Goal: Transaction & Acquisition: Purchase product/service

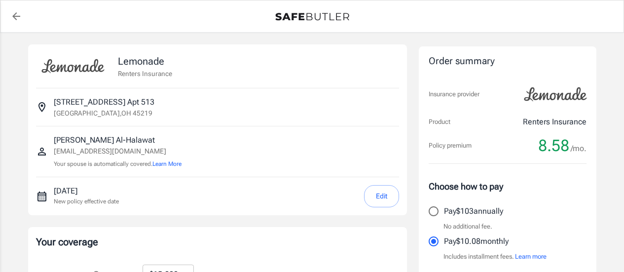
select select "15000"
select select "500"
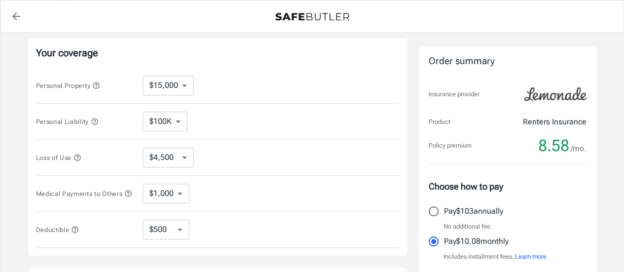
scroll to position [200, 0]
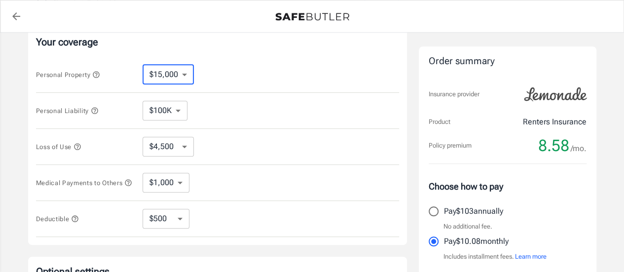
click at [184, 70] on select "$10,000 $15,000 $20,000 $25,000 $30,000 $40,000 $50,000 $100K $150K $200K $250K" at bounding box center [168, 75] width 51 height 20
select select "250000"
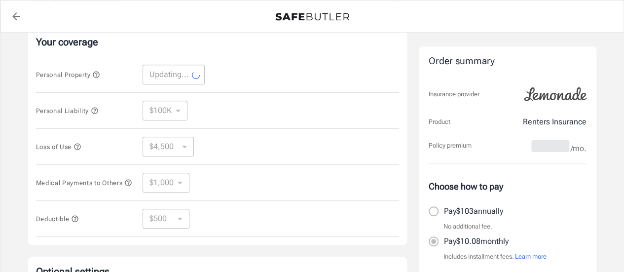
select select "250000"
select select "75000"
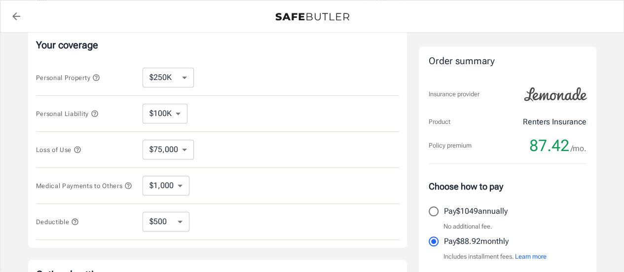
scroll to position [196, 0]
click at [185, 78] on select "$10,000 $15,000 $20,000 $25,000 $30,000 $40,000 $50,000 $100K $150K $200K $250K" at bounding box center [168, 79] width 51 height 20
select select "10000"
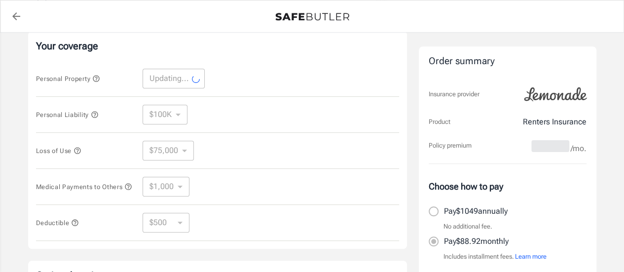
select select "10000"
select select "3000"
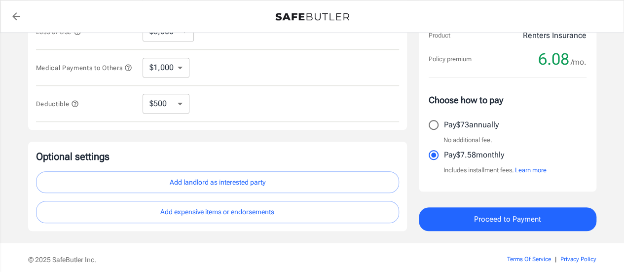
scroll to position [314, 0]
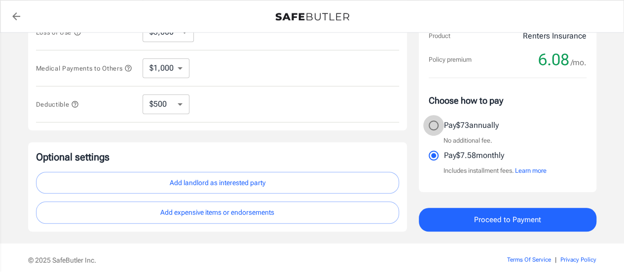
click at [435, 124] on input "Pay $73 annually" at bounding box center [433, 125] width 21 height 21
radio input "true"
click at [182, 109] on select "$250 $500 $1,000 $2,500" at bounding box center [166, 104] width 47 height 20
select select "250"
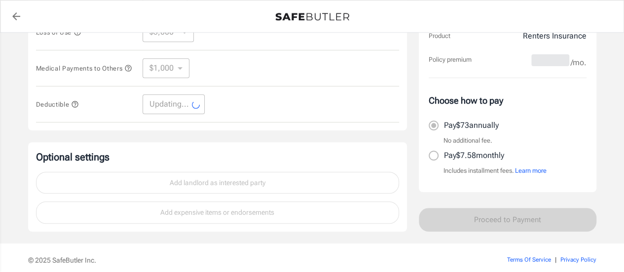
select select "250"
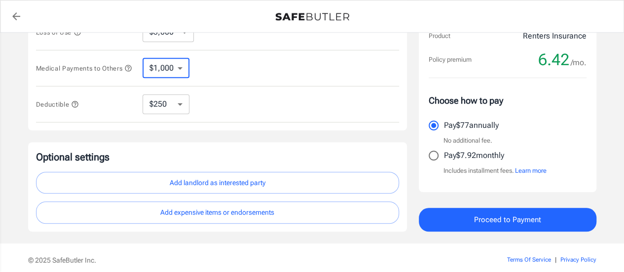
click at [179, 75] on select "$1,000 $3,000 $5,000" at bounding box center [166, 68] width 47 height 20
click at [238, 67] on div "Medical Payments to Others $1,000 $3,000 $5,000 ​" at bounding box center [217, 68] width 363 height 36
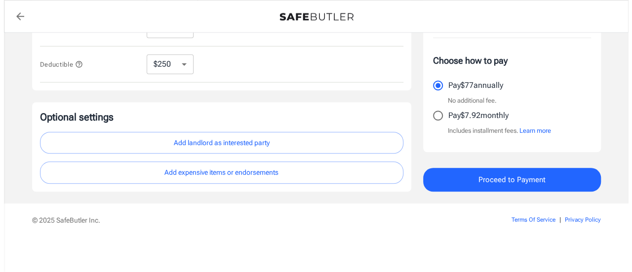
scroll to position [356, 0]
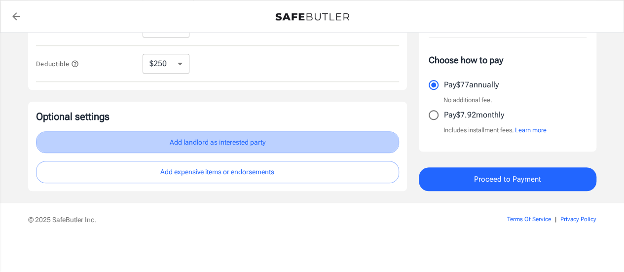
click at [215, 145] on button "Add landlord as interested party" at bounding box center [217, 142] width 363 height 22
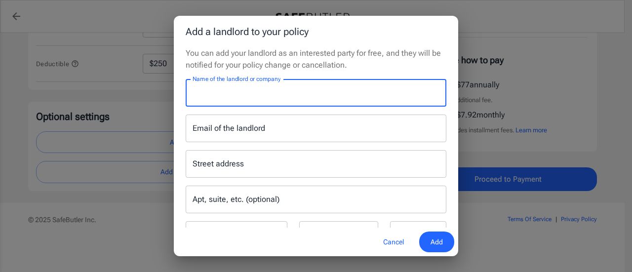
click at [264, 96] on input "Name of the landlord or company" at bounding box center [316, 93] width 261 height 28
type input "Hub Cincinnati"
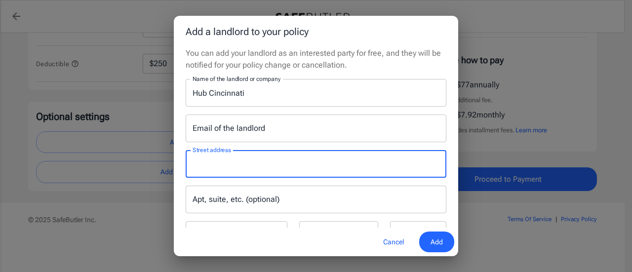
click at [251, 169] on input "Street address" at bounding box center [316, 163] width 252 height 19
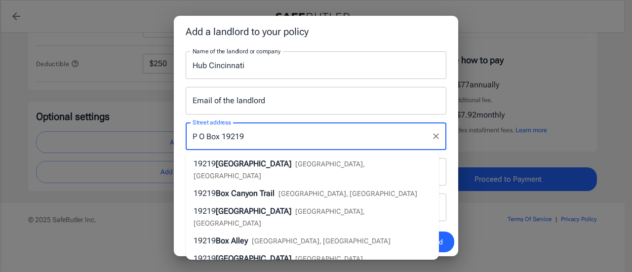
scroll to position [27, 0]
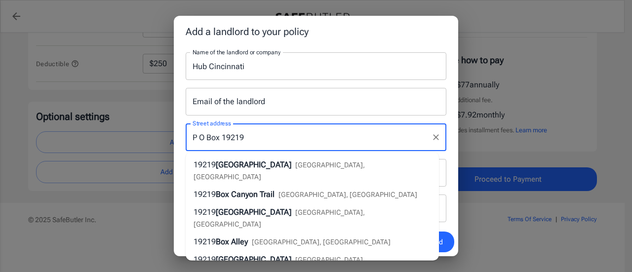
click at [304, 143] on input "P O Box 19219" at bounding box center [308, 137] width 237 height 19
type input "P O Box 19219"
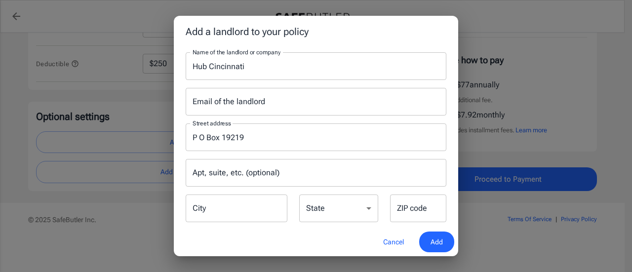
click at [442, 167] on div "Apt, suite, etc. (optional) Apt, suite, etc. (optional)" at bounding box center [316, 173] width 272 height 28
click at [249, 203] on input "City" at bounding box center [237, 208] width 102 height 28
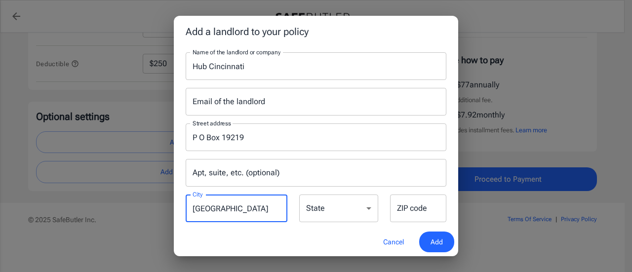
type input "Atlanta"
click at [326, 208] on select "Alabama Alaska Arizona Arkansas California Colorado Connecticut Delaware Distri…" at bounding box center [338, 208] width 79 height 28
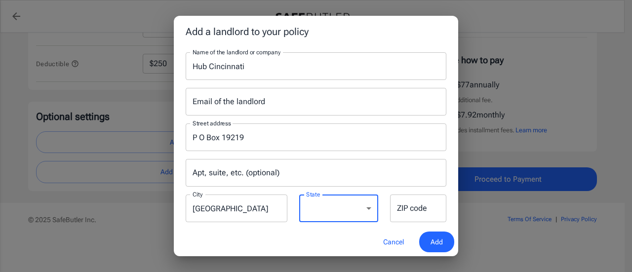
select select "GA"
click at [299, 194] on select "Alabama Alaska Arizona Arkansas California Colorado Connecticut Delaware Distri…" at bounding box center [338, 208] width 79 height 28
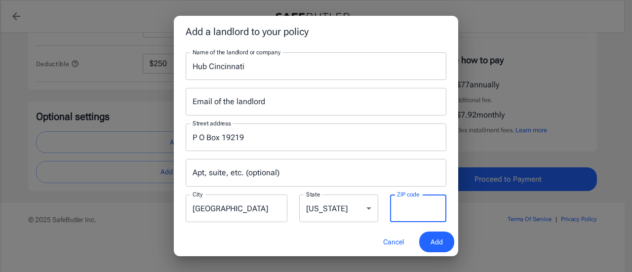
click at [405, 212] on input "ZIP code" at bounding box center [418, 208] width 56 height 28
type input "31126"
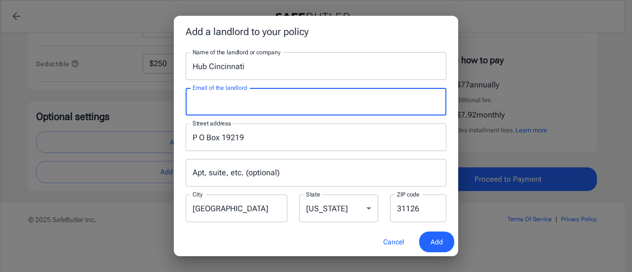
click at [296, 104] on input "Email of the landlord" at bounding box center [316, 102] width 261 height 28
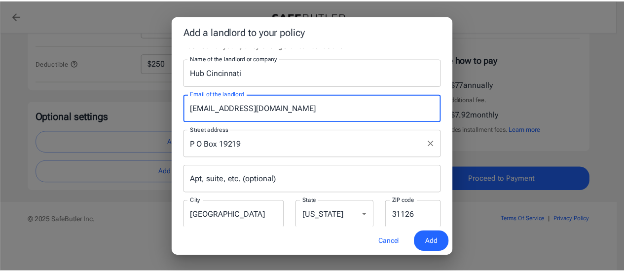
scroll to position [40, 0]
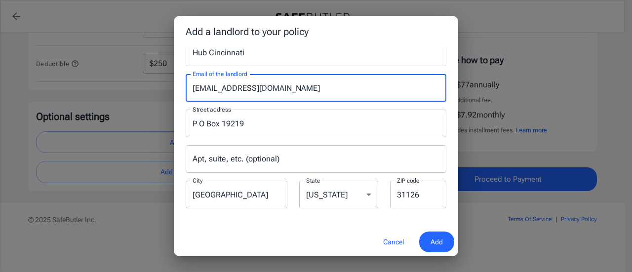
type input "live@hubcincinnati.com"
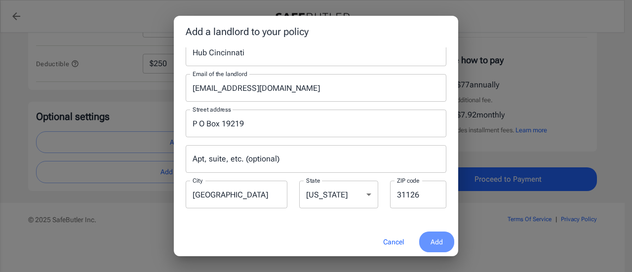
click at [431, 238] on span "Add" at bounding box center [436, 242] width 12 height 12
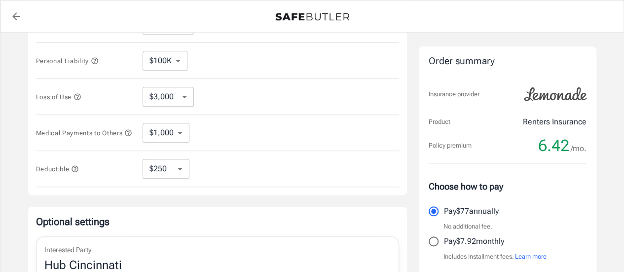
scroll to position [250, 0]
click at [183, 131] on select "$1,000 $3,000 $5,000" at bounding box center [166, 132] width 47 height 20
select select "5000"
click at [183, 98] on select "$3,000 $6,000 $12,000 $21,000 $36,000 $60,000 $96,000 $153K $198K" at bounding box center [168, 96] width 51 height 20
click at [245, 101] on div "Loss of Use $3,000 $6,000 $12,000 $21,000 $36,000 $60,000 $96,000 $153K $198K ​" at bounding box center [217, 96] width 363 height 36
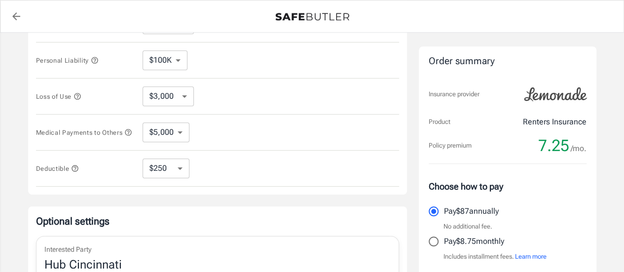
click at [80, 93] on icon "button" at bounding box center [78, 96] width 8 height 8
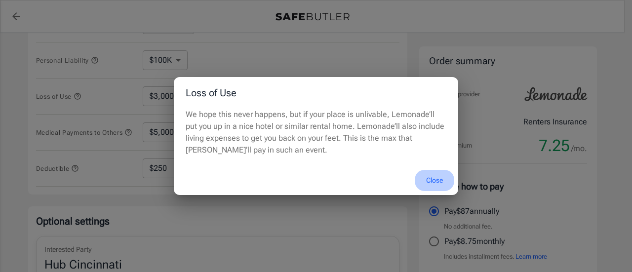
click at [434, 177] on button "Close" at bounding box center [433, 180] width 39 height 21
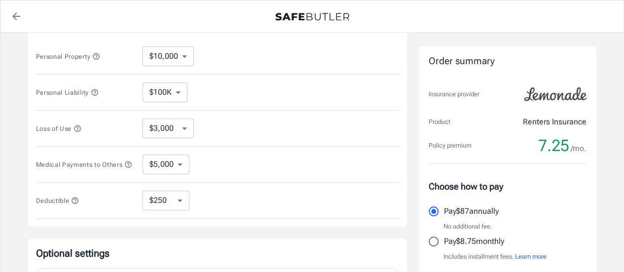
scroll to position [217, 0]
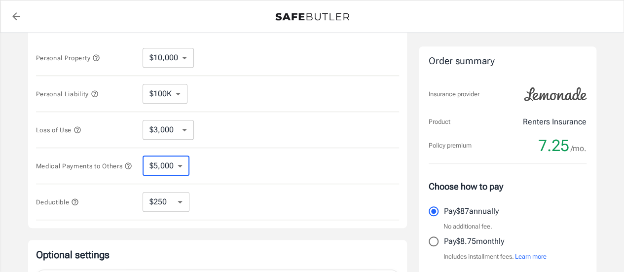
click at [183, 165] on select "$1,000 $3,000 $5,000" at bounding box center [166, 166] width 47 height 20
select select "1000"
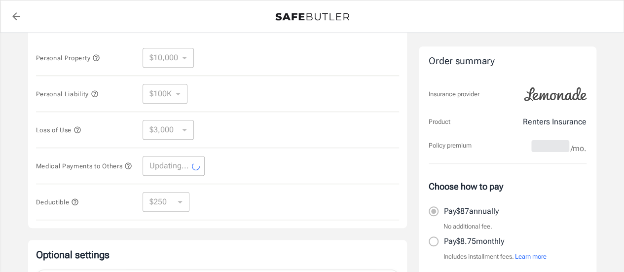
select select "1000"
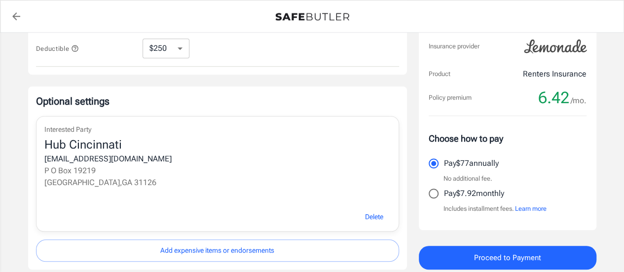
scroll to position [371, 0]
click at [180, 47] on select "$250 $500 $1,000 $2,500" at bounding box center [166, 48] width 47 height 20
click at [271, 51] on div "Deductible $250 $500 $1,000 $2,500 ​" at bounding box center [217, 48] width 363 height 36
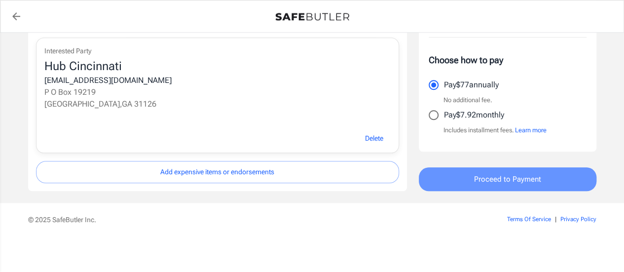
click at [511, 180] on span "Proceed to Payment" at bounding box center [507, 179] width 67 height 13
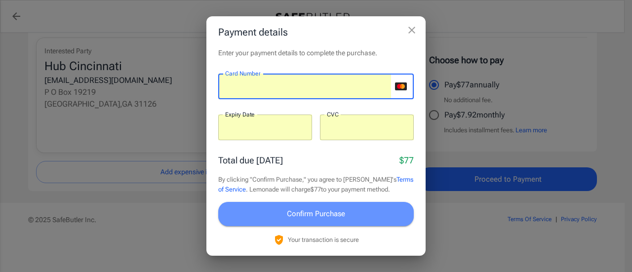
click at [322, 218] on span "Confirm Purchase" at bounding box center [316, 213] width 58 height 13
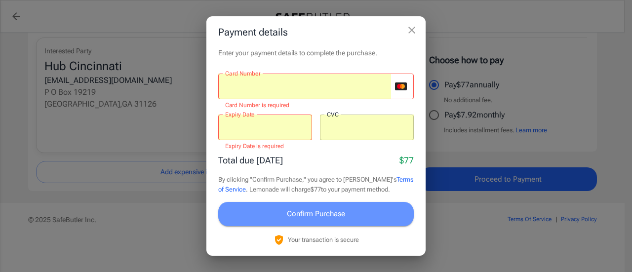
click at [330, 213] on span "Confirm Purchase" at bounding box center [316, 213] width 58 height 13
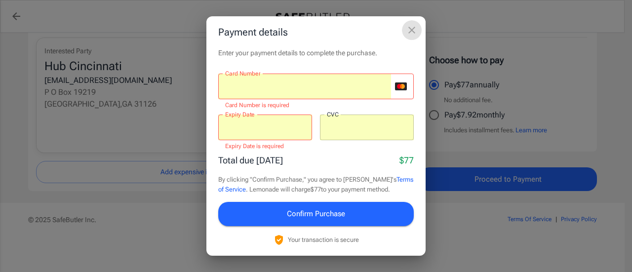
click at [411, 32] on icon "close" at bounding box center [412, 30] width 12 height 12
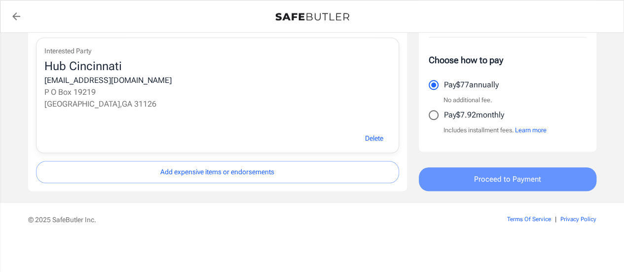
click at [504, 179] on span "Proceed to Payment" at bounding box center [507, 179] width 67 height 13
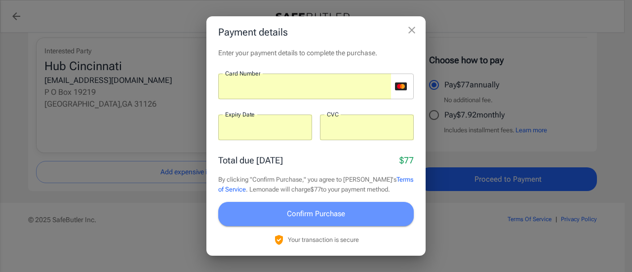
click at [329, 214] on span "Confirm Purchase" at bounding box center [316, 213] width 58 height 13
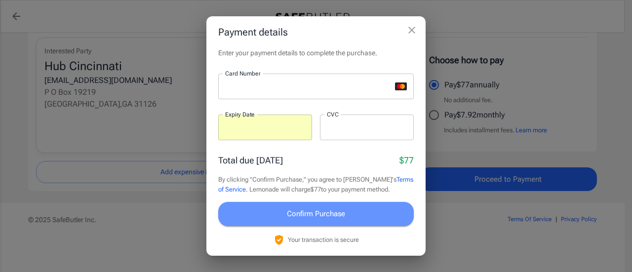
click at [318, 211] on span "Confirm Purchase" at bounding box center [316, 213] width 58 height 13
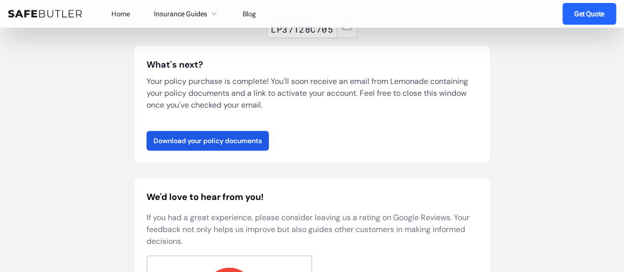
scroll to position [148, 0]
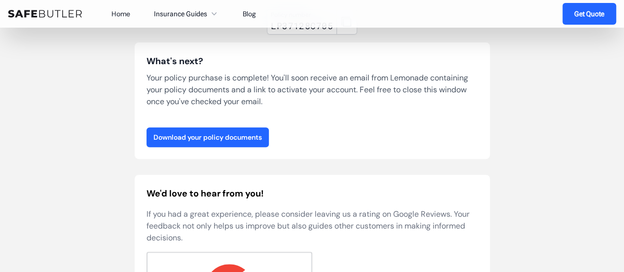
click at [225, 135] on link "Download your policy documents" at bounding box center [208, 137] width 122 height 20
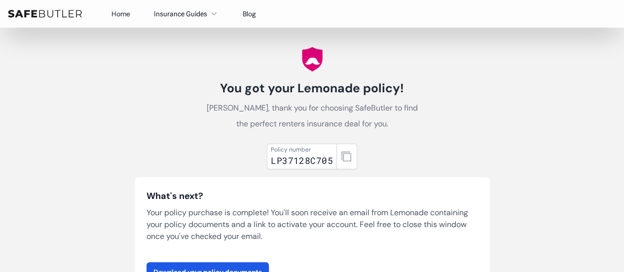
scroll to position [0, 0]
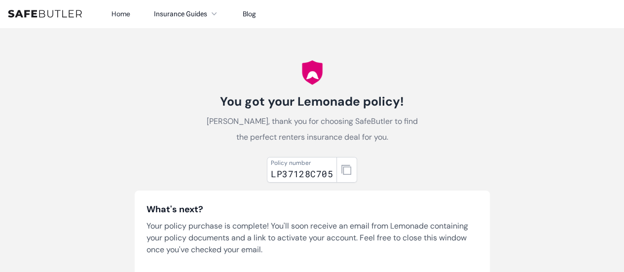
click at [303, 174] on div "LP37128C705" at bounding box center [302, 174] width 62 height 14
copy div "LP37128C705"
drag, startPoint x: 470, startPoint y: 0, endPoint x: 403, endPoint y: 56, distance: 87.2
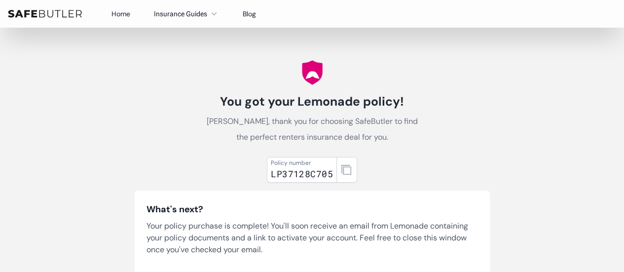
click at [55, 18] on nav "Home Insurance Guides Renters Insurance Blog" at bounding box center [312, 14] width 624 height 28
click at [55, 11] on img at bounding box center [45, 14] width 74 height 8
